Goal: Task Accomplishment & Management: Complete application form

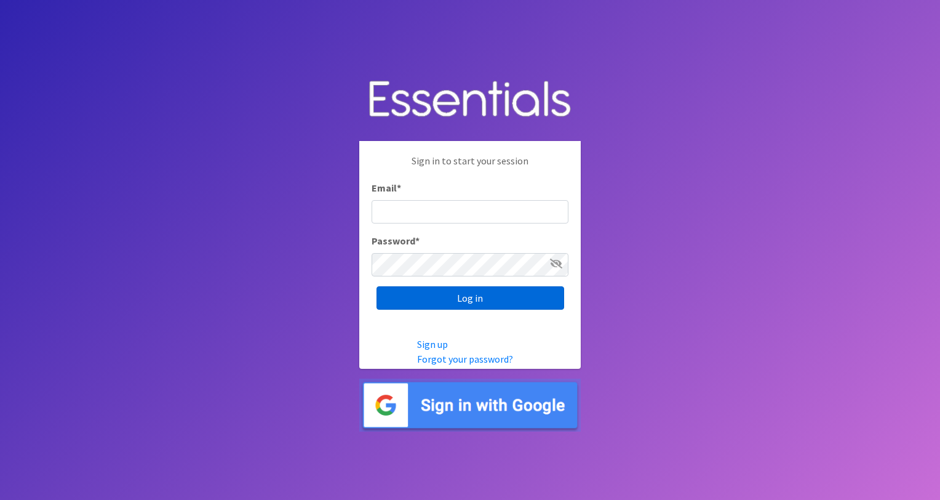
type input "[PERSON_NAME][EMAIL_ADDRESS][PERSON_NAME][DOMAIN_NAME]"
click at [455, 305] on input "Log in" at bounding box center [471, 297] width 188 height 23
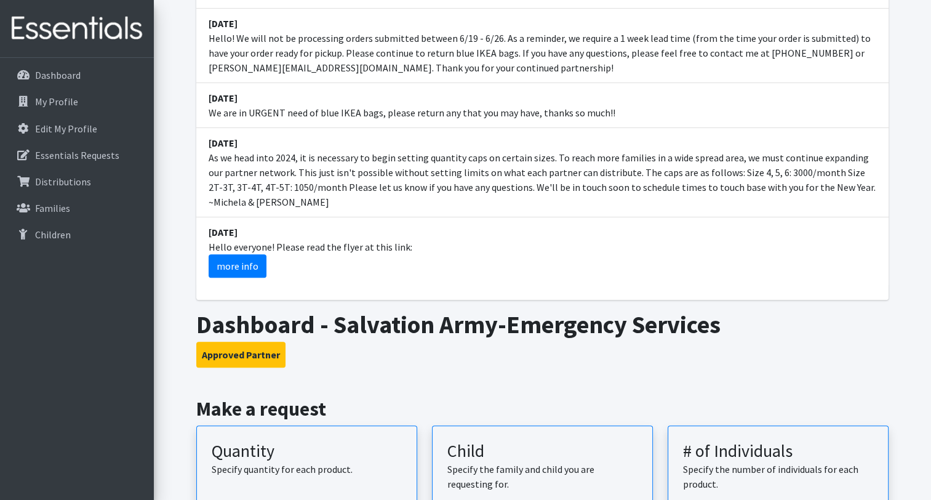
scroll to position [492, 0]
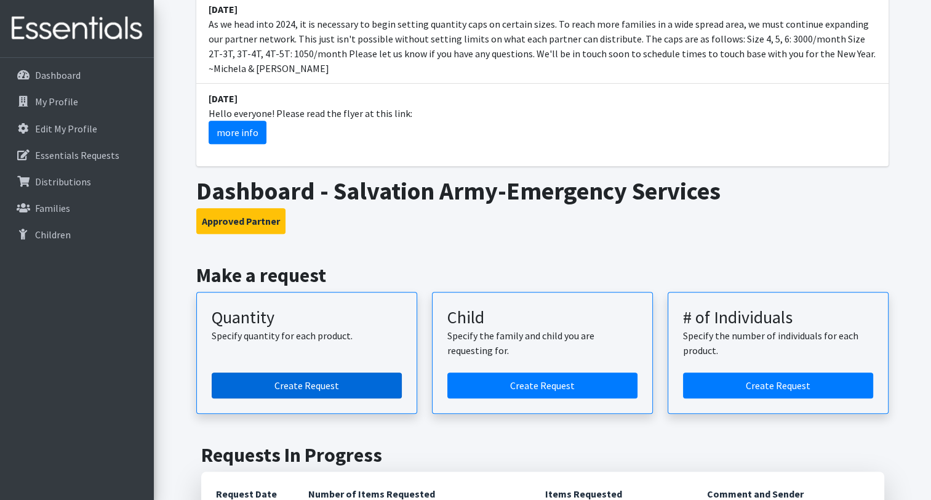
click at [269, 372] on link "Create Request" at bounding box center [307, 385] width 190 height 26
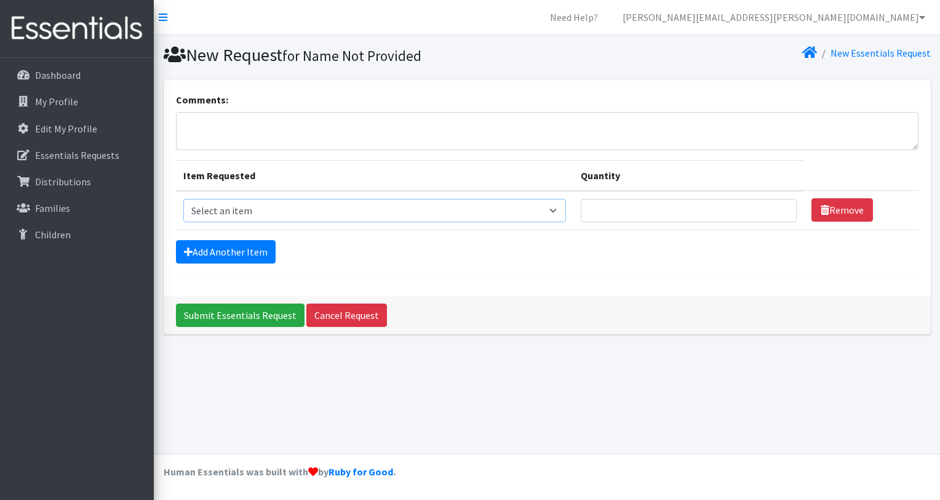
click at [258, 209] on select "Select an item 2T3T(30/child) 3T4T(30/child) 4T5T(30/child) Cloth Diaper Kit (s…" at bounding box center [374, 210] width 383 height 23
select select "939"
click at [183, 199] on select "Select an item 2T3T(30/child) 3T4T(30/child) 4T5T(30/child) Cloth Diaper Kit (s…" at bounding box center [374, 210] width 383 height 23
click at [645, 206] on input "Quantity" at bounding box center [689, 210] width 216 height 23
type input "500"
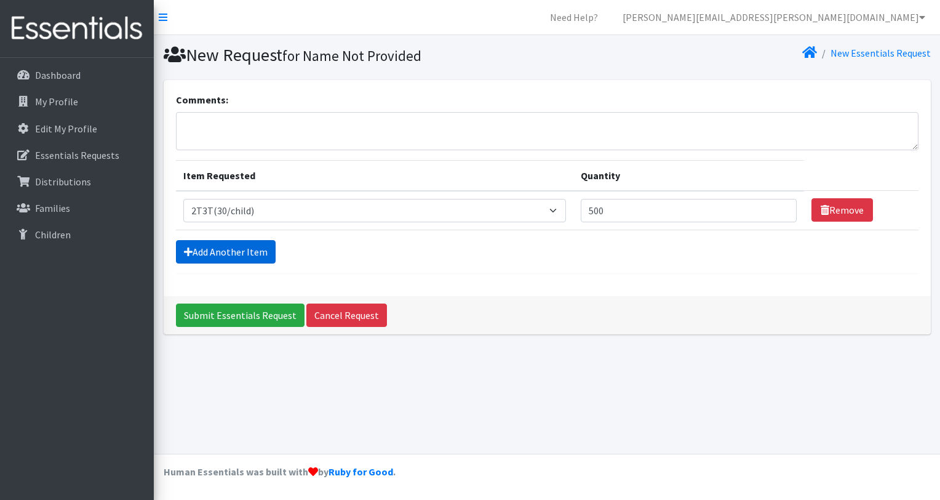
click at [215, 254] on link "Add Another Item" at bounding box center [226, 251] width 100 height 23
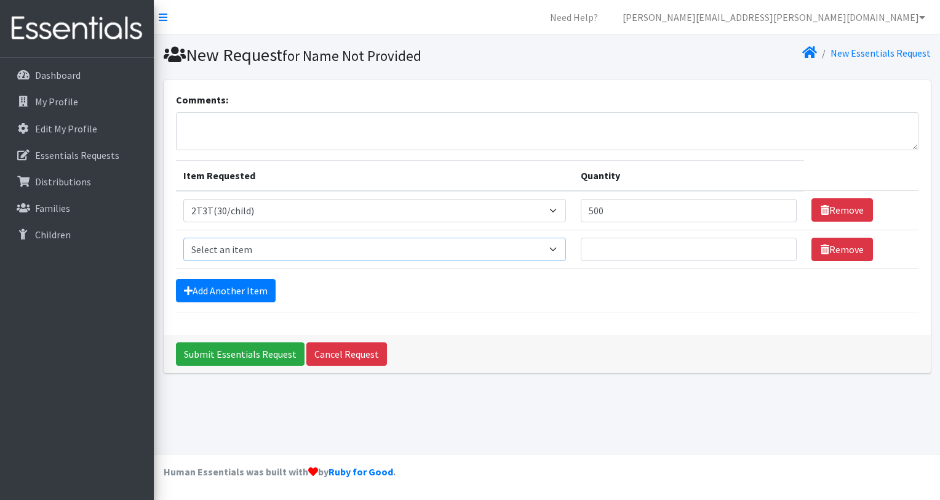
click at [216, 252] on select "Select an item 2T3T(30/child) 3T4T(30/child) 4T5T(30/child) Cloth Diaper Kit (s…" at bounding box center [374, 249] width 383 height 23
select select "941"
click at [183, 238] on select "Select an item 2T3T(30/child) 3T4T(30/child) 4T5T(30/child) Cloth Diaper Kit (s…" at bounding box center [374, 249] width 383 height 23
click at [639, 242] on input "Quantity" at bounding box center [689, 249] width 216 height 23
type input "500"
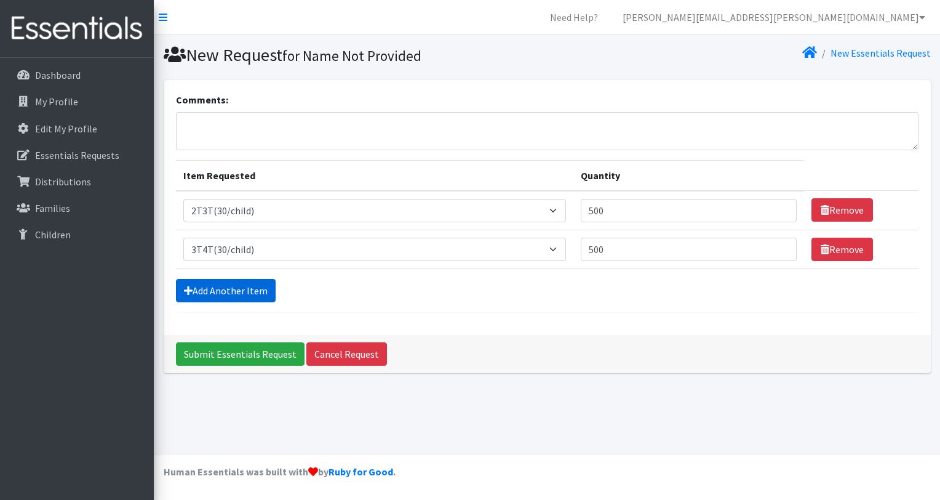
click at [263, 290] on link "Add Another Item" at bounding box center [226, 290] width 100 height 23
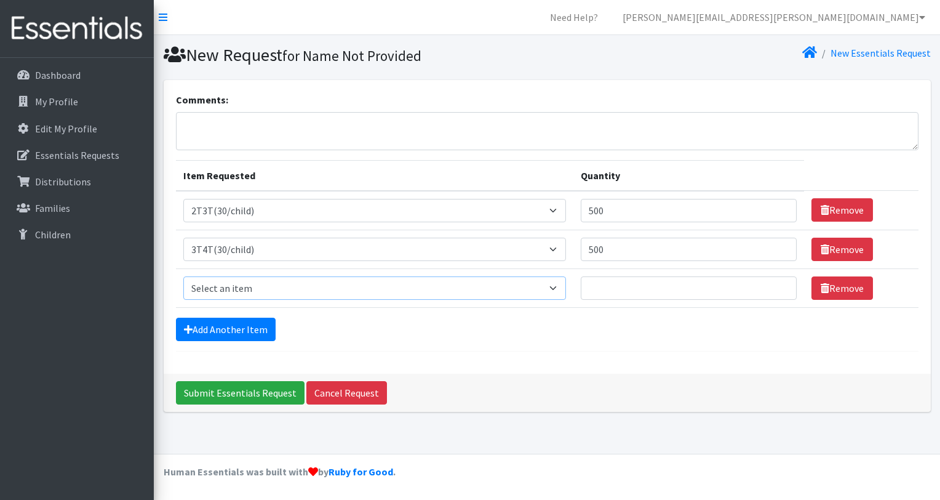
click at [263, 291] on select "Select an item 2T3T(30/child) 3T4T(30/child) 4T5T(30/child) Cloth Diaper Kit (s…" at bounding box center [374, 287] width 383 height 23
select select "953"
click at [183, 276] on select "Select an item 2T3T(30/child) 3T4T(30/child) 4T5T(30/child) Cloth Diaper Kit (s…" at bounding box center [374, 287] width 383 height 23
click at [633, 286] on input "Quantity" at bounding box center [689, 287] width 216 height 23
type input "500"
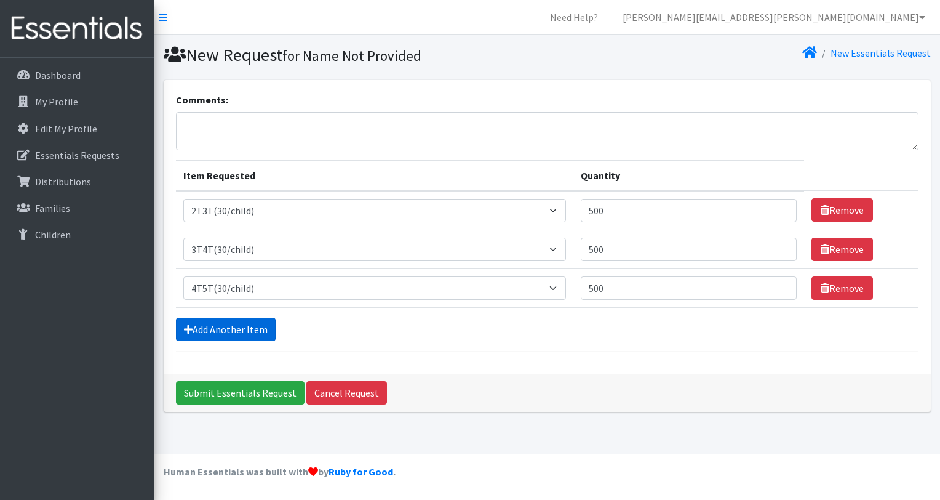
click at [244, 327] on link "Add Another Item" at bounding box center [226, 329] width 100 height 23
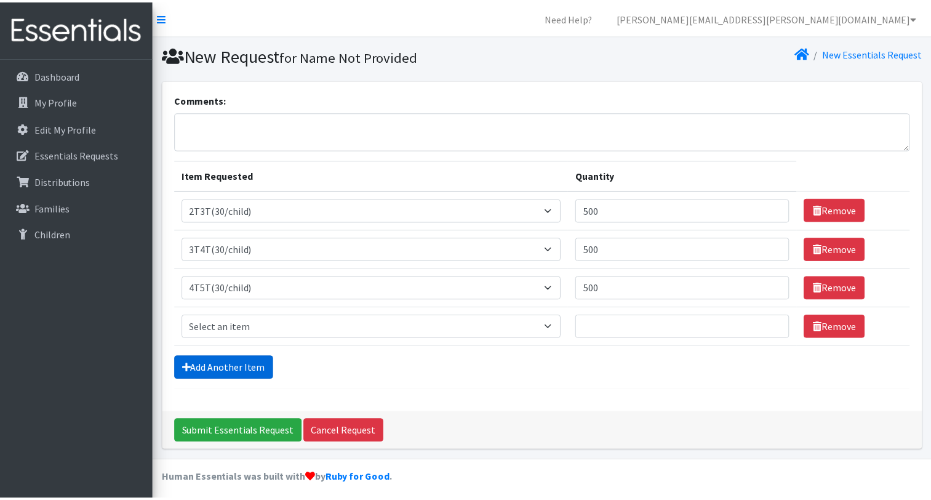
scroll to position [5, 0]
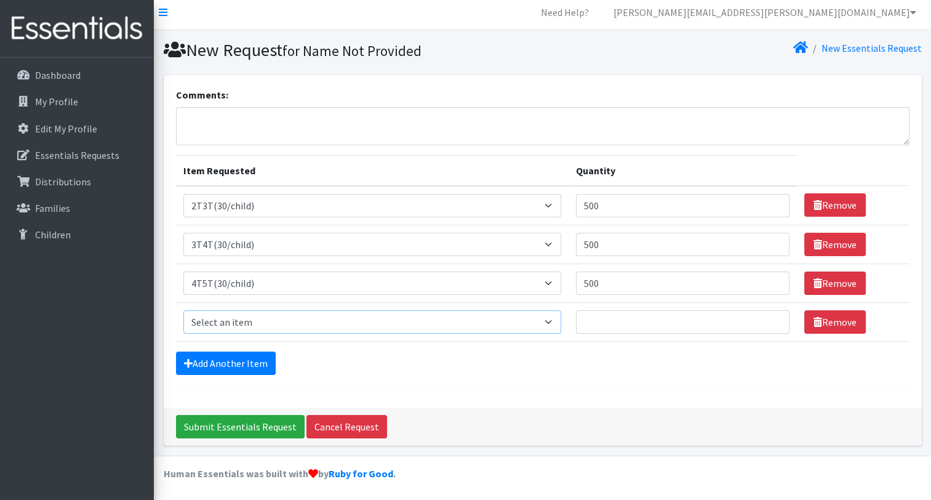
click at [247, 324] on select "Select an item 2T3T(30/child) 3T4T(30/child) 4T5T(30/child) Cloth Diaper Kit (s…" at bounding box center [372, 321] width 378 height 23
select select "950"
click at [183, 310] on select "Select an item 2T3T(30/child) 3T4T(30/child) 4T5T(30/child) Cloth Diaper Kit (s…" at bounding box center [372, 321] width 378 height 23
click at [618, 320] on input "Quantity" at bounding box center [682, 321] width 213 height 23
type input "500"
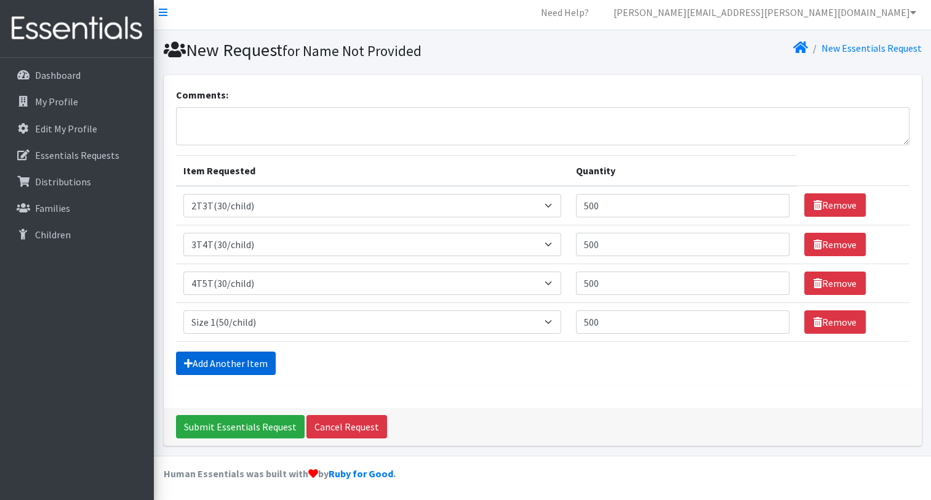
click at [233, 358] on link "Add Another Item" at bounding box center [226, 362] width 100 height 23
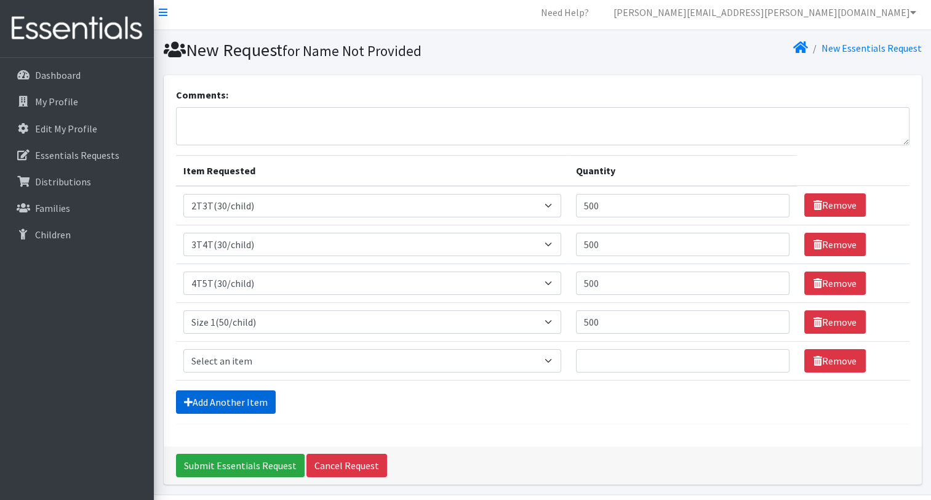
scroll to position [43, 0]
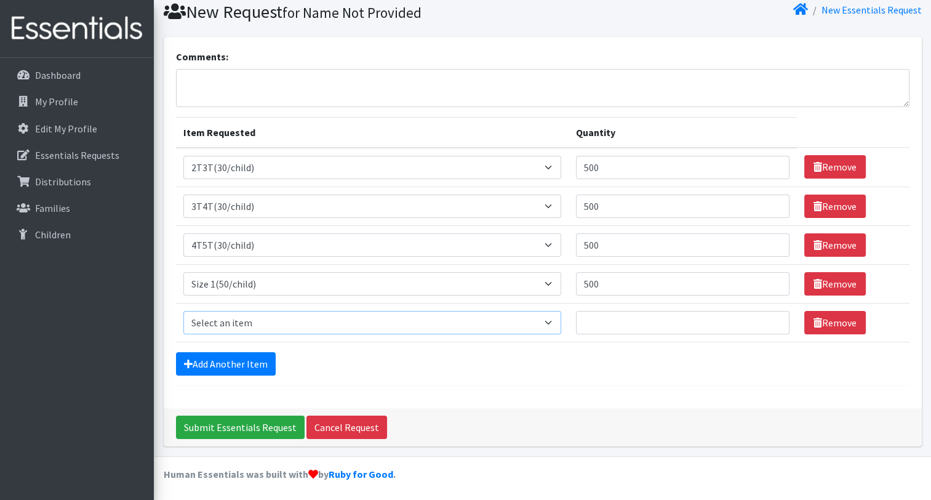
click at [242, 312] on select "Select an item 2T3T(30/child) 3T4T(30/child) 4T5T(30/child) Cloth Diaper Kit (s…" at bounding box center [372, 322] width 378 height 23
select select "951"
click at [183, 311] on select "Select an item 2T3T(30/child) 3T4T(30/child) 4T5T(30/child) Cloth Diaper Kit (s…" at bounding box center [372, 322] width 378 height 23
click at [642, 327] on input "Quantity" at bounding box center [682, 322] width 213 height 23
type input "500"
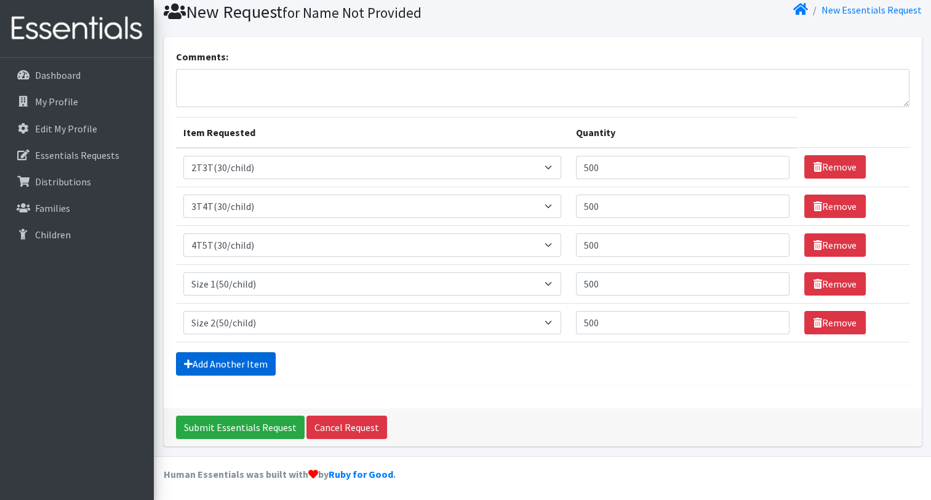
click at [194, 359] on link "Add Another Item" at bounding box center [226, 363] width 100 height 23
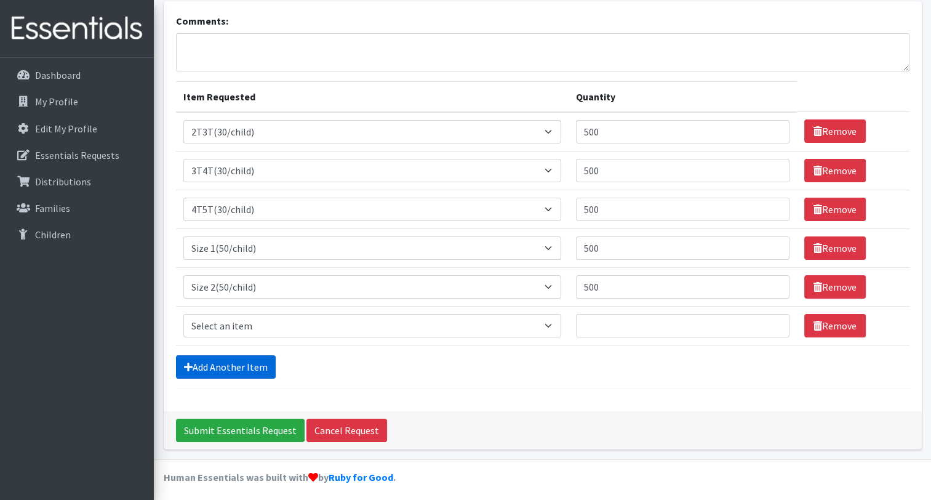
scroll to position [82, 0]
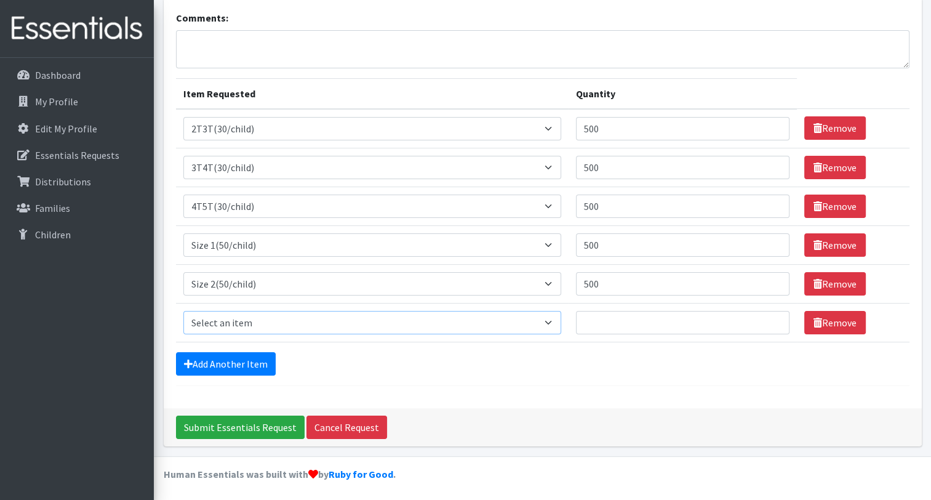
click at [205, 322] on select "Select an item 2T3T(30/child) 3T4T(30/child) 4T5T(30/child) Cloth Diaper Kit (s…" at bounding box center [372, 322] width 378 height 23
select select "963"
click at [183, 311] on select "Select an item 2T3T(30/child) 3T4T(30/child) 4T5T(30/child) Cloth Diaper Kit (s…" at bounding box center [372, 322] width 378 height 23
click at [645, 322] on input "Quantity" at bounding box center [682, 322] width 213 height 23
type input "500"
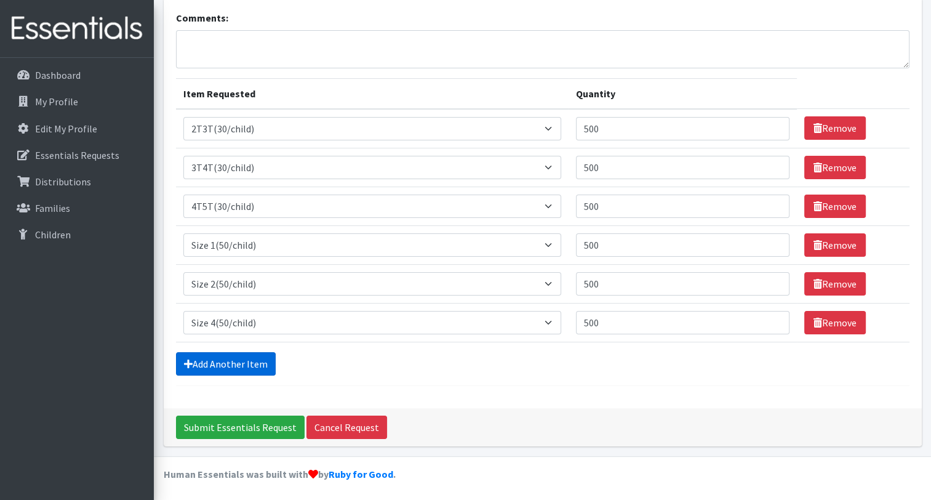
click at [228, 365] on link "Add Another Item" at bounding box center [226, 363] width 100 height 23
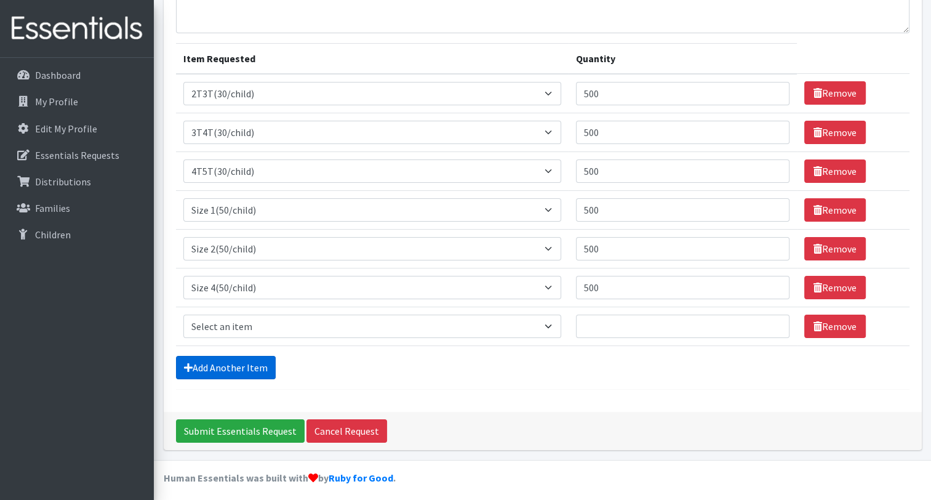
scroll to position [121, 0]
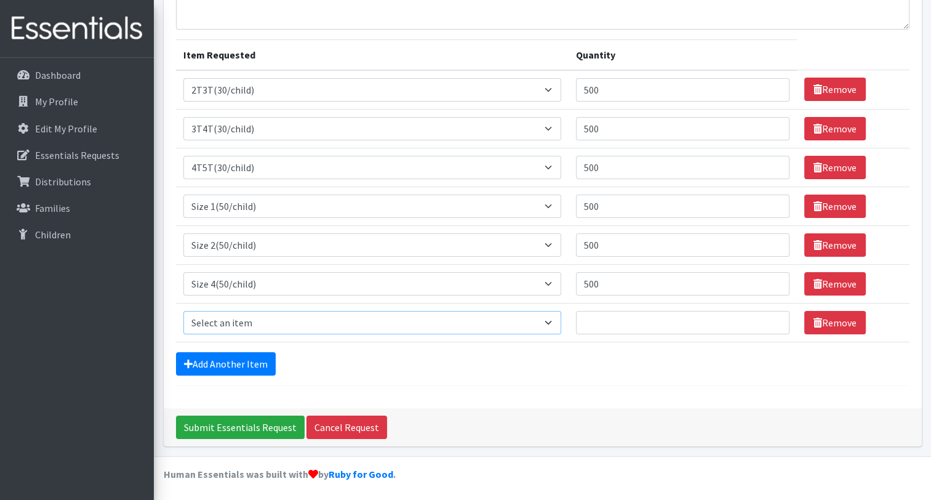
drag, startPoint x: 236, startPoint y: 327, endPoint x: 230, endPoint y: 311, distance: 16.9
click at [235, 326] on select "Select an item 2T3T(30/child) 3T4T(30/child) 4T5T(30/child) Cloth Diaper Kit (s…" at bounding box center [372, 322] width 378 height 23
select select "964"
click at [183, 311] on select "Select an item 2T3T(30/child) 3T4T(30/child) 4T5T(30/child) Cloth Diaper Kit (s…" at bounding box center [372, 322] width 378 height 23
click at [605, 325] on input "Quantity" at bounding box center [682, 322] width 213 height 23
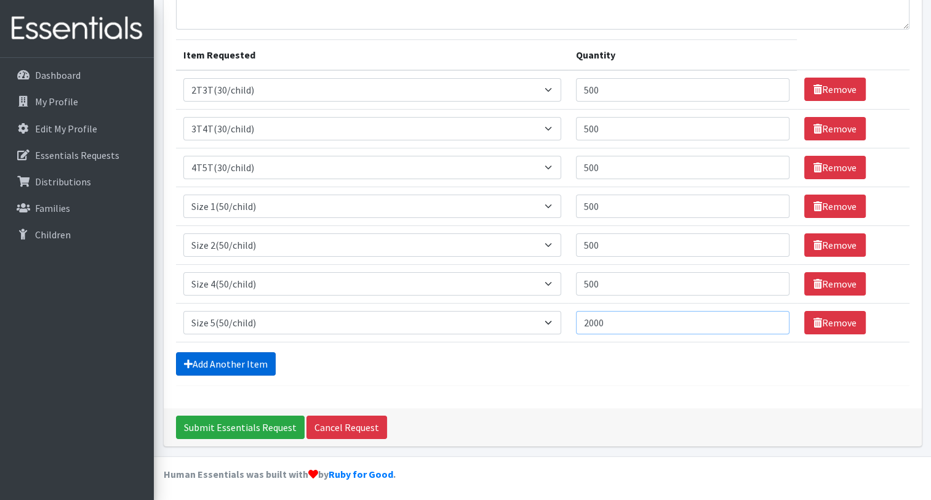
type input "2000"
click at [235, 359] on link "Add Another Item" at bounding box center [226, 363] width 100 height 23
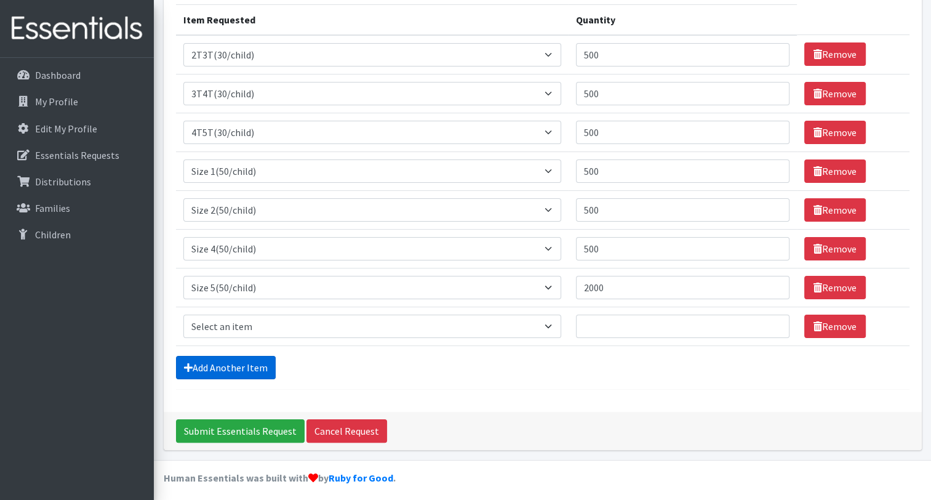
scroll to position [159, 0]
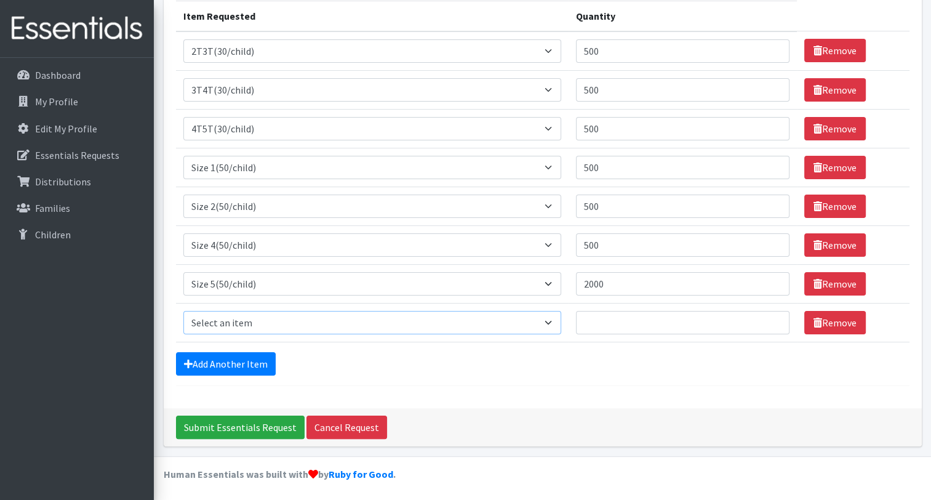
click at [251, 320] on select "Select an item 2T3T(30/child) 3T4T(30/child) 4T5T(30/child) Cloth Diaper Kit (s…" at bounding box center [372, 322] width 378 height 23
select select "966"
click at [183, 311] on select "Select an item 2T3T(30/child) 3T4T(30/child) 4T5T(30/child) Cloth Diaper Kit (s…" at bounding box center [372, 322] width 378 height 23
click at [601, 316] on input "Quantity" at bounding box center [682, 322] width 213 height 23
type input "2000"
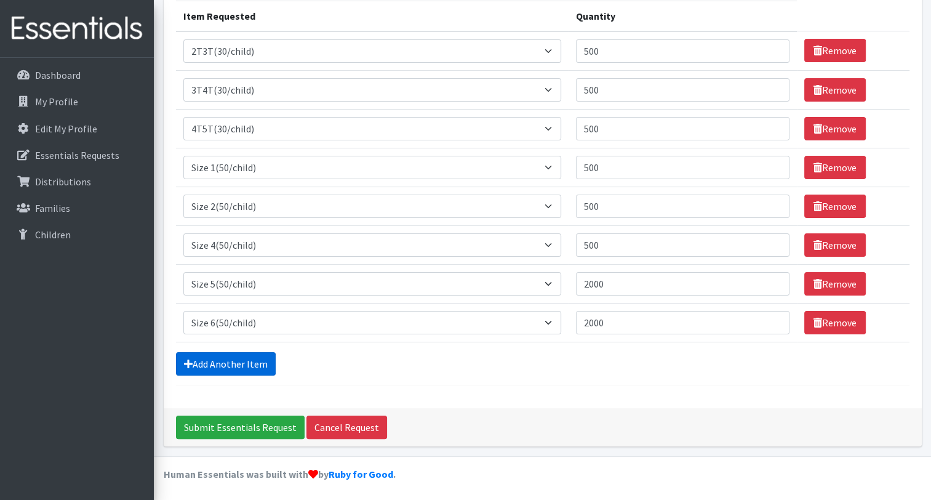
click at [229, 361] on link "Add Another Item" at bounding box center [226, 363] width 100 height 23
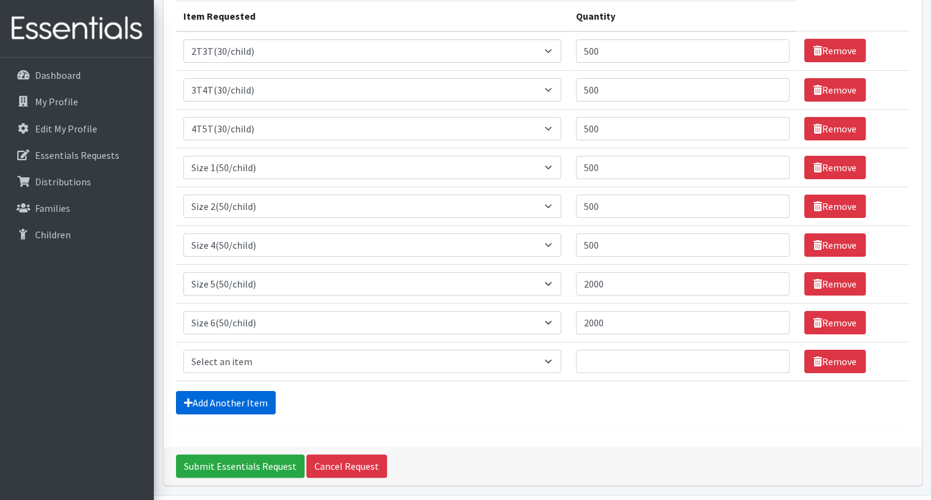
scroll to position [198, 0]
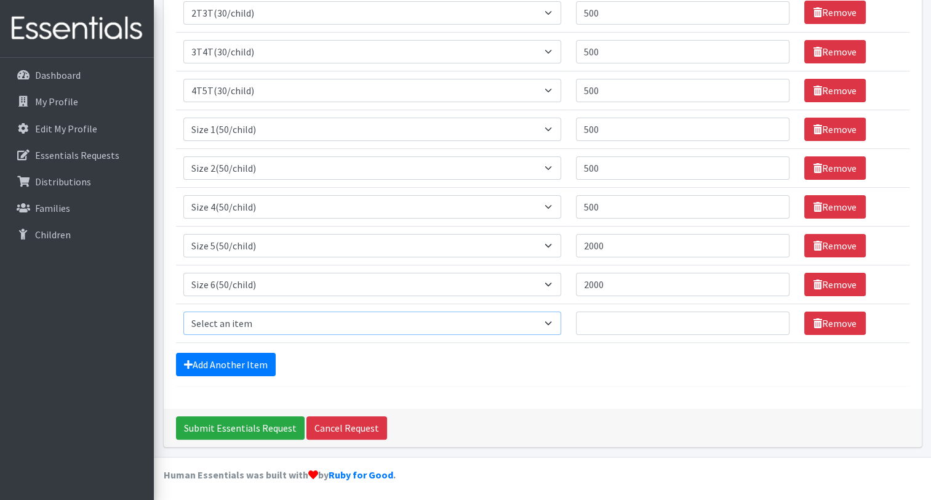
click at [236, 319] on select "Select an item 2T3T(30/child) 3T4T(30/child) 4T5T(30/child) Cloth Diaper Kit (s…" at bounding box center [372, 322] width 378 height 23
select select "961"
click at [183, 311] on select "Select an item 2T3T(30/child) 3T4T(30/child) 4T5T(30/child) Cloth Diaper Kit (s…" at bounding box center [372, 322] width 378 height 23
click at [599, 327] on input "Quantity" at bounding box center [682, 322] width 213 height 23
type input "200"
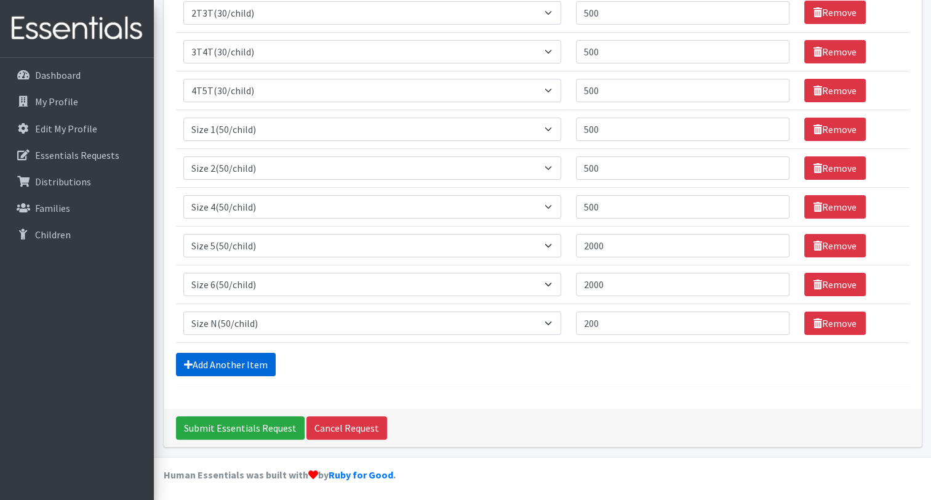
click at [209, 359] on link "Add Another Item" at bounding box center [226, 364] width 100 height 23
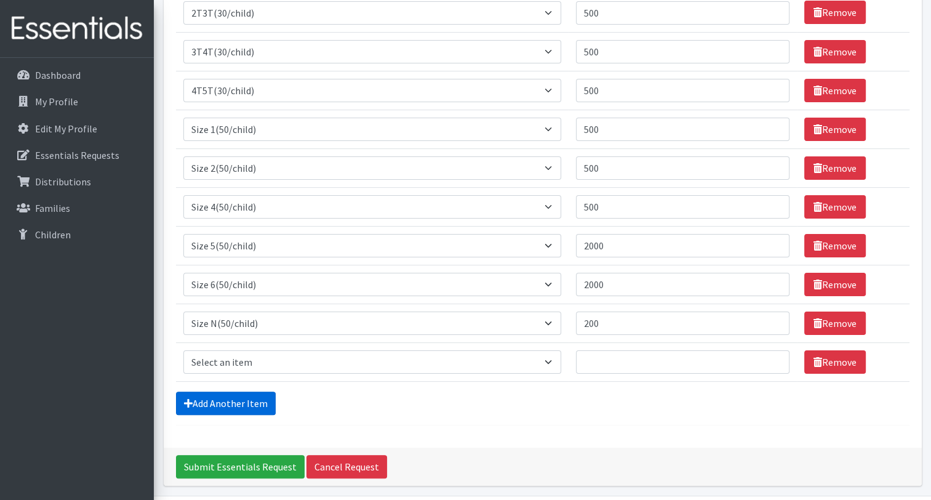
scroll to position [236, 0]
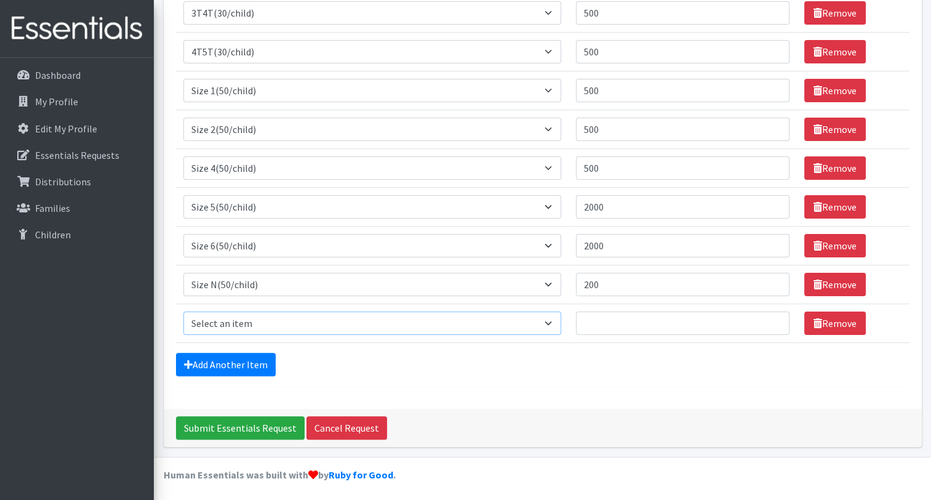
click at [217, 321] on select "Select an item 2T3T(30/child) 3T4T(30/child) 4T5T(30/child) Cloth Diaper Kit (s…" at bounding box center [372, 322] width 378 height 23
select select "14712"
click at [183, 311] on select "Select an item 2T3T(30/child) 3T4T(30/child) 4T5T(30/child) Cloth Diaper Kit (s…" at bounding box center [372, 322] width 378 height 23
click at [628, 321] on input "Quantity" at bounding box center [682, 322] width 213 height 23
type input "6"
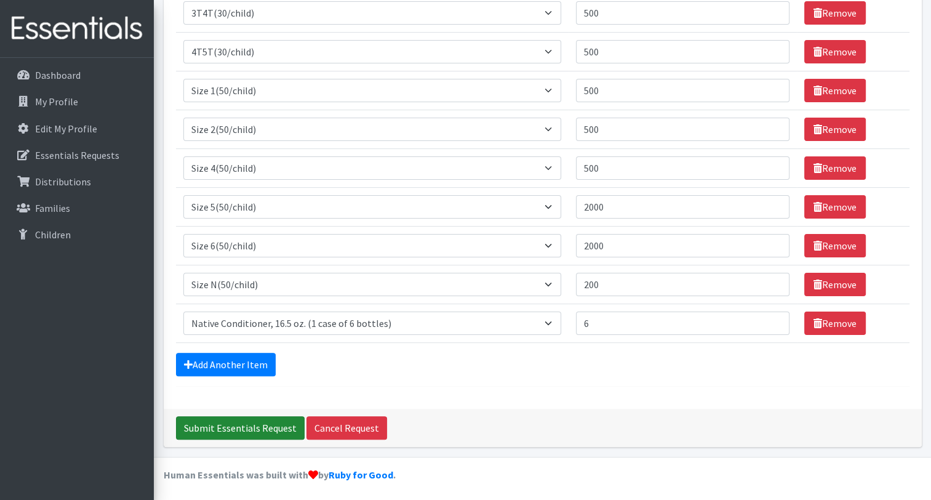
click at [220, 425] on input "Submit Essentials Request" at bounding box center [240, 427] width 129 height 23
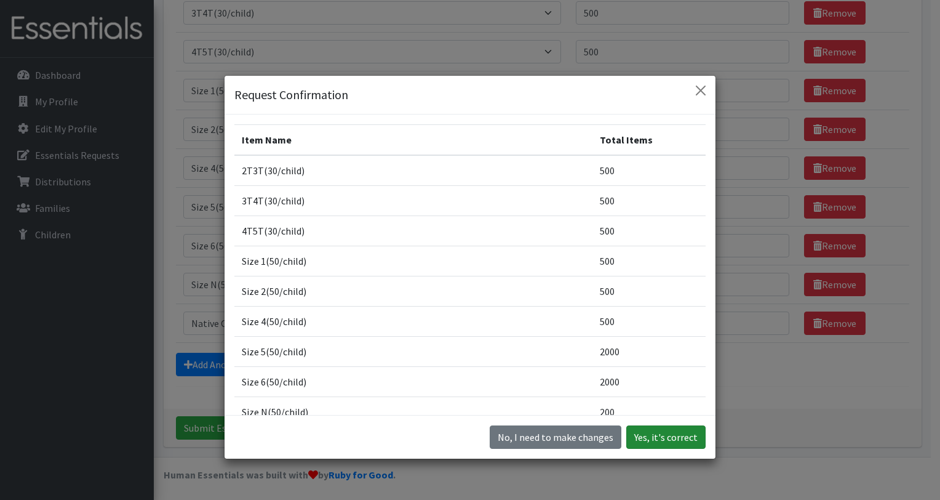
click at [651, 438] on button "Yes, it's correct" at bounding box center [665, 436] width 79 height 23
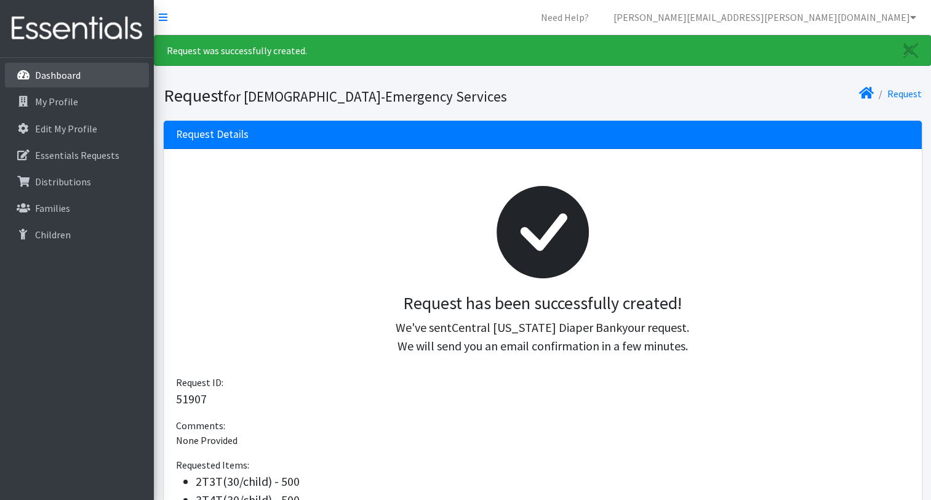
click at [40, 81] on p "Dashboard" at bounding box center [58, 75] width 46 height 12
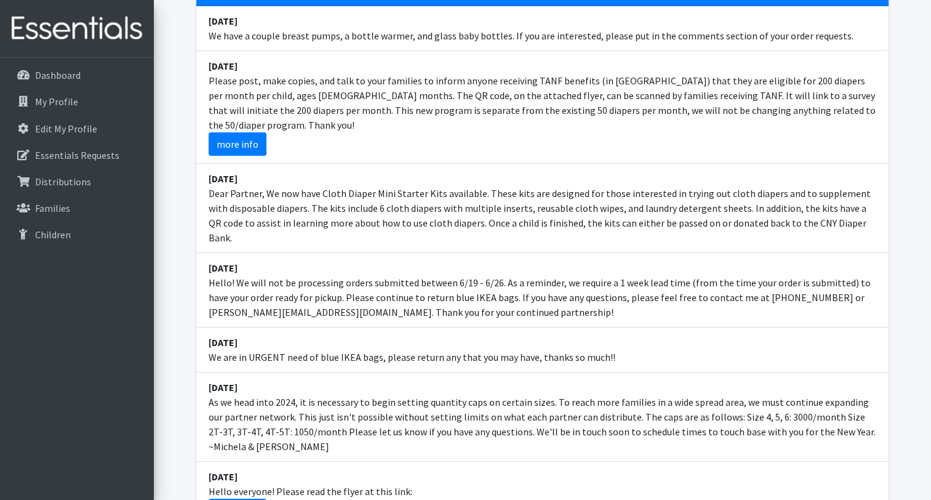
scroll to position [185, 0]
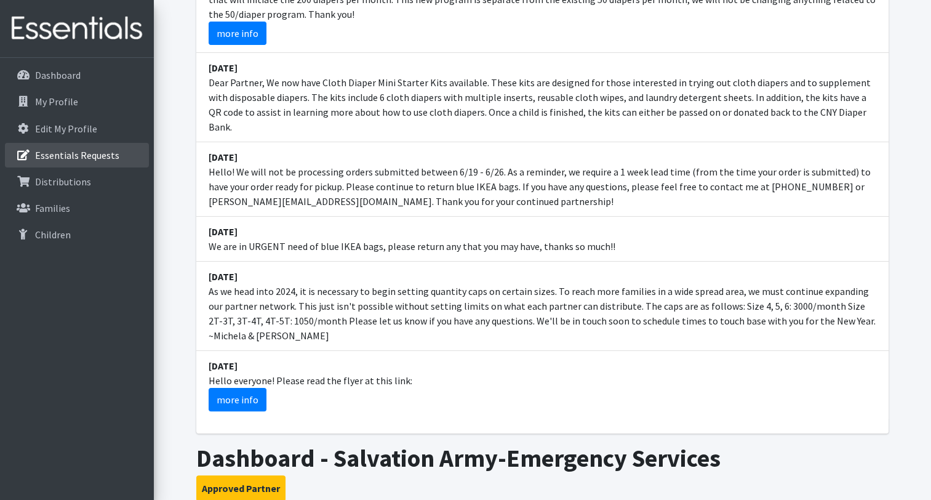
click at [67, 151] on p "Essentials Requests" at bounding box center [77, 155] width 84 height 12
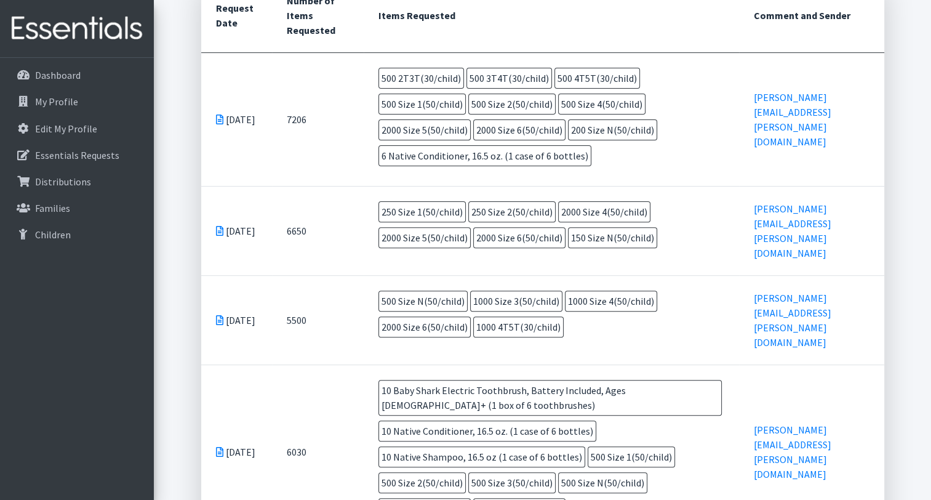
scroll to position [369, 0]
